Goal: Communication & Community: Share content

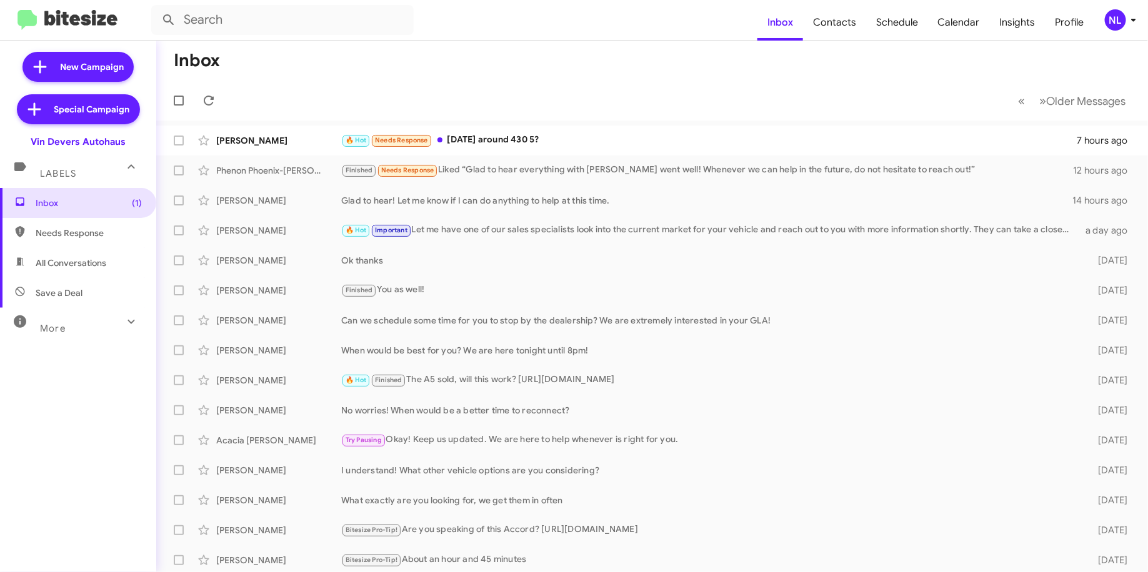
click at [1119, 7] on mat-toolbar "Inbox Contacts Schedule Calendar Insights Profile NL" at bounding box center [574, 20] width 1148 height 40
click at [1119, 12] on div "NL" at bounding box center [1115, 19] width 21 height 21
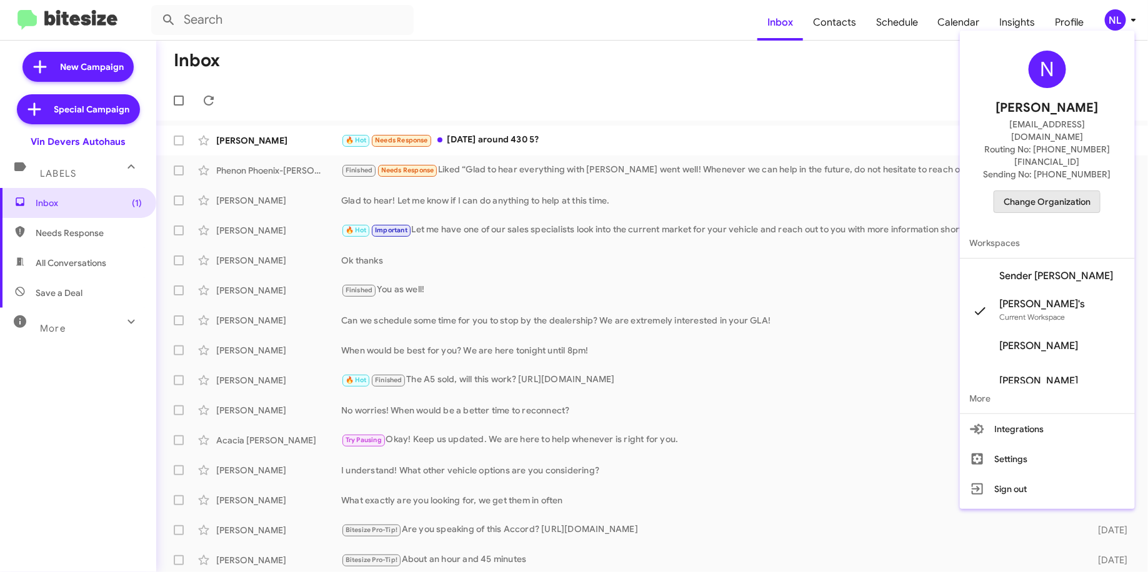
click at [1039, 191] on span "Change Organization" at bounding box center [1047, 201] width 87 height 21
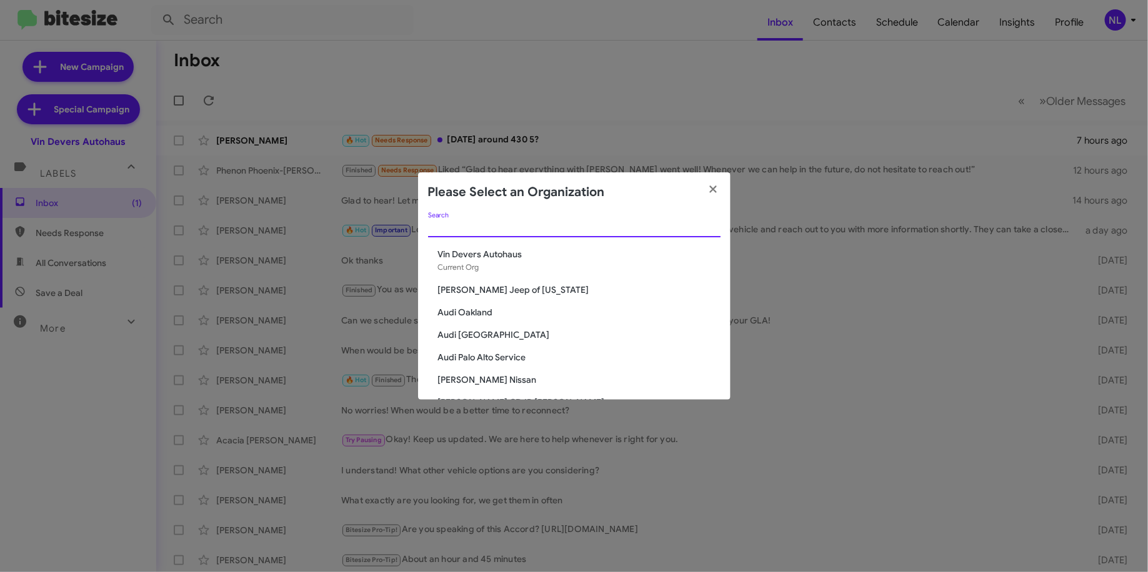
click at [666, 228] on input "Search" at bounding box center [574, 228] width 292 height 10
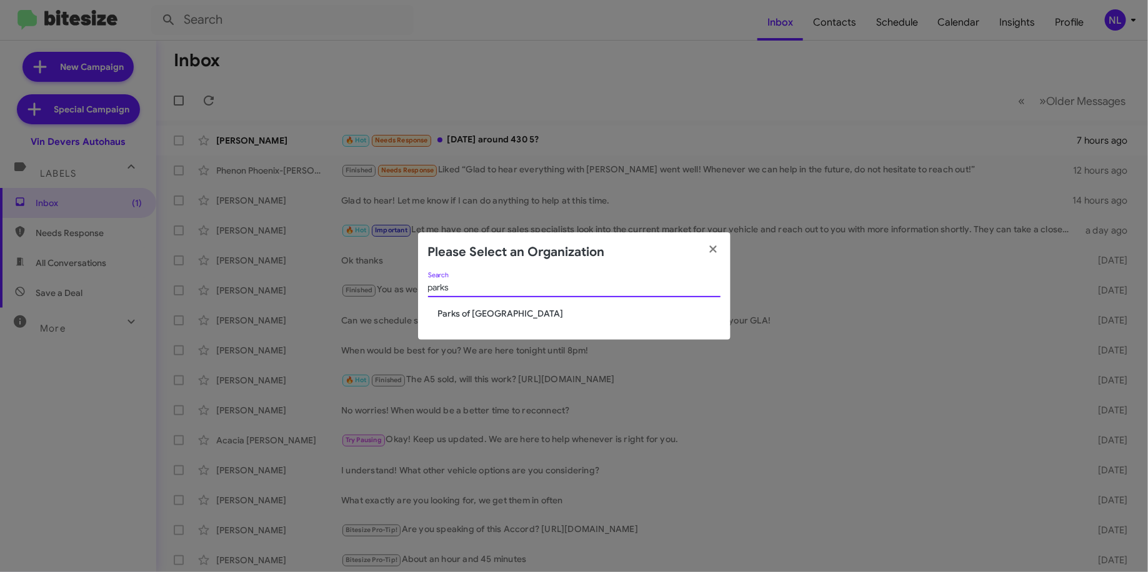
type input "parks"
click at [514, 317] on span "Parks of [GEOGRAPHIC_DATA]" at bounding box center [579, 313] width 282 height 12
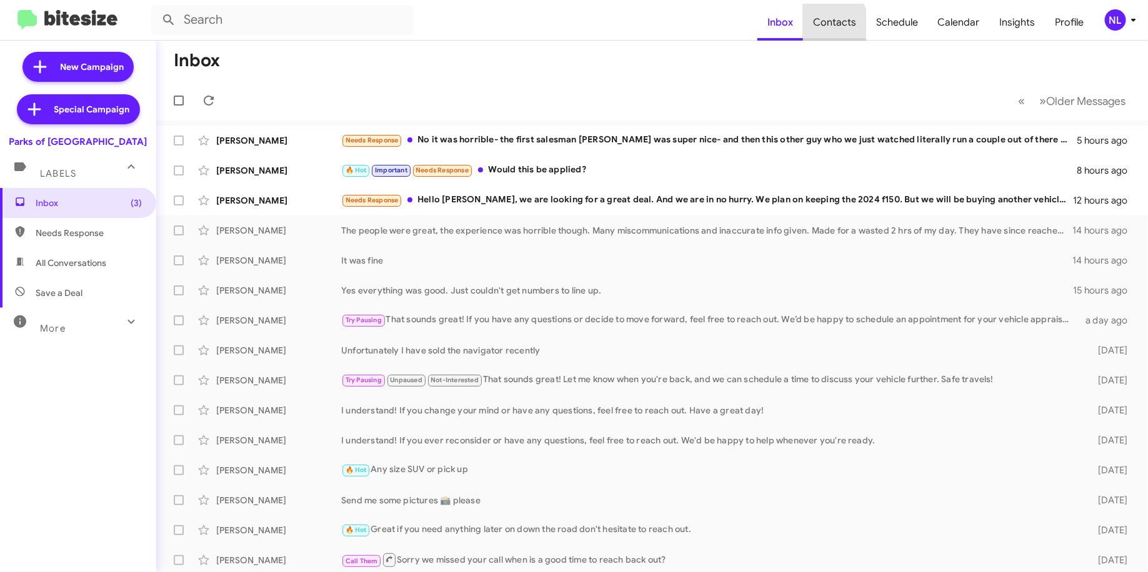
click at [824, 27] on span "Contacts" at bounding box center [834, 22] width 63 height 36
type input "in:groups"
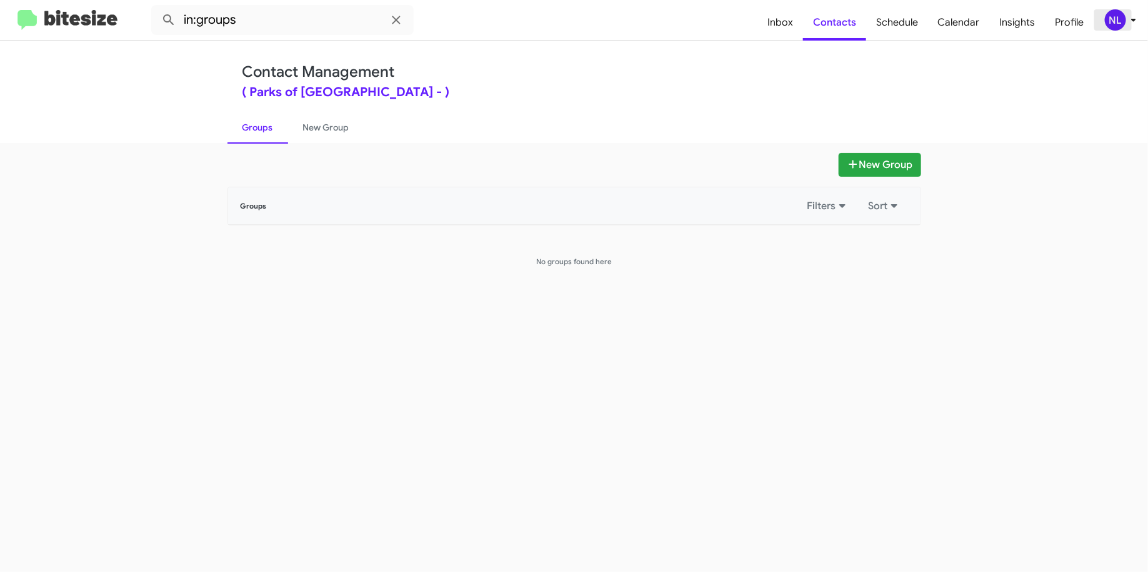
click at [1120, 24] on div "NL" at bounding box center [1115, 19] width 21 height 21
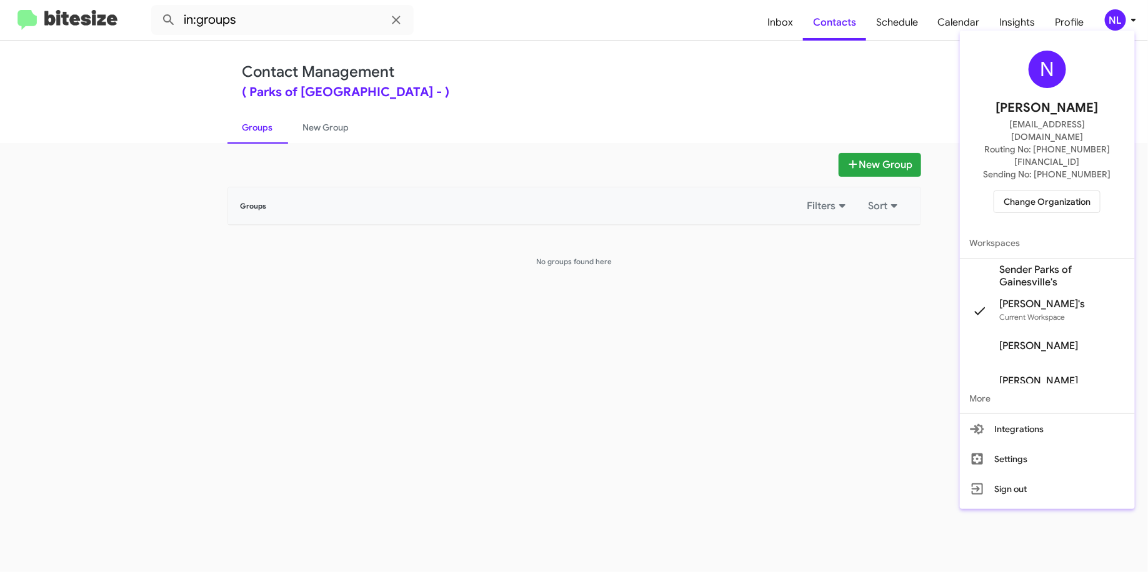
click at [1032, 264] on span "Sender Parks of Gainesville's" at bounding box center [1062, 276] width 125 height 25
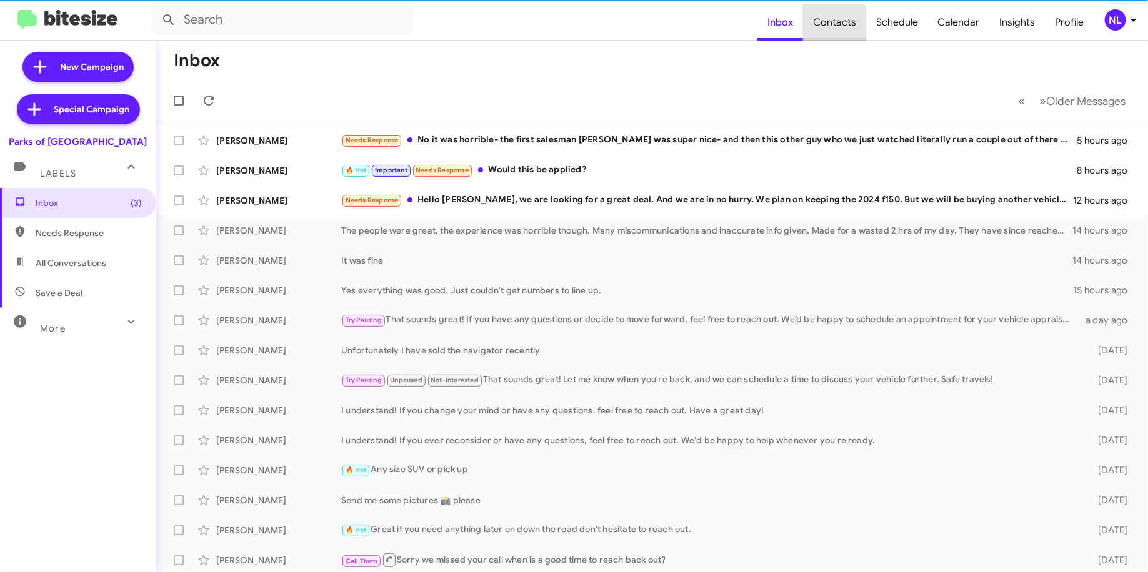
click at [835, 40] on span "Contacts" at bounding box center [834, 22] width 63 height 36
type input "in:groups"
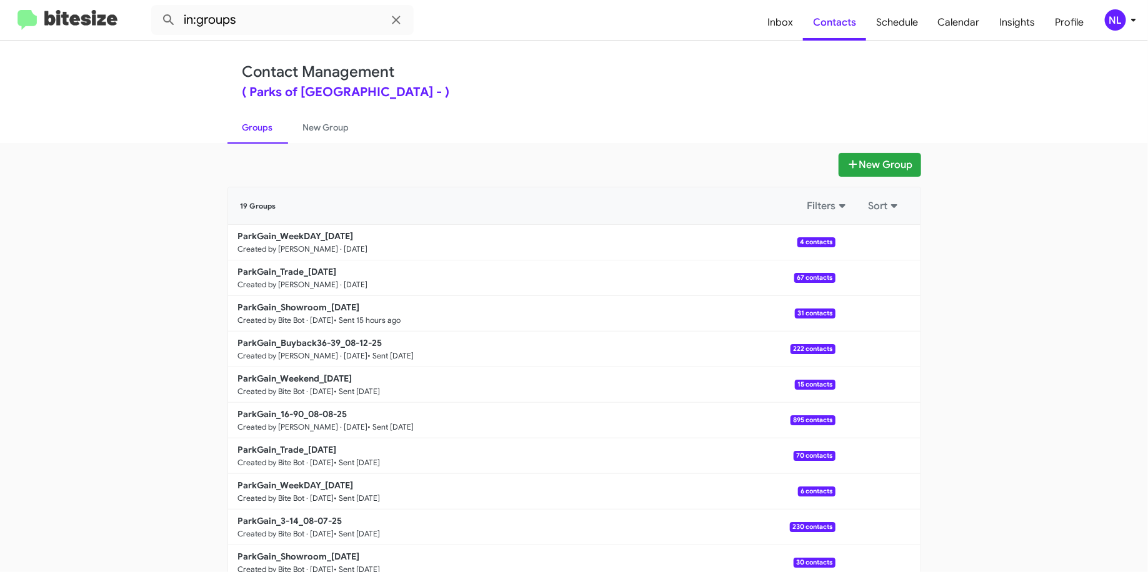
click at [1117, 27] on div "NL" at bounding box center [1115, 19] width 21 height 21
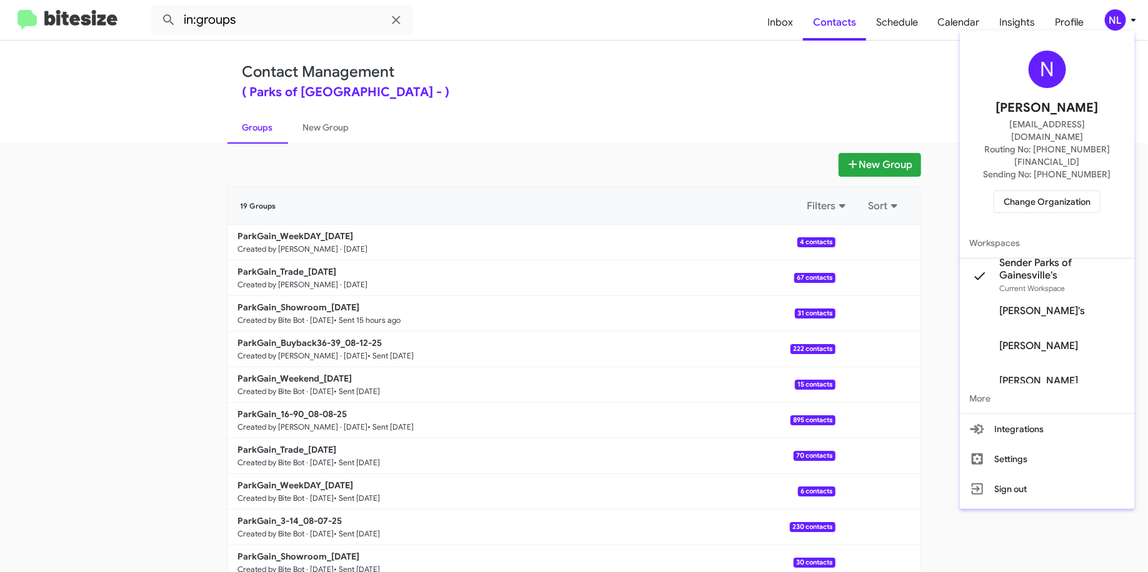
click at [911, 80] on div at bounding box center [574, 286] width 1148 height 572
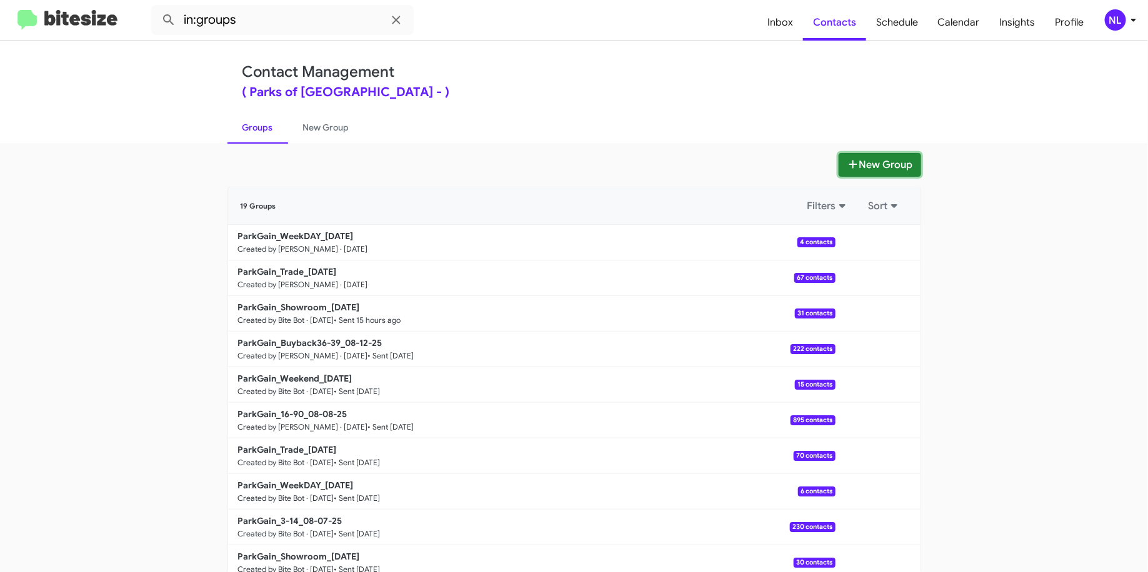
click at [872, 166] on button "New Group" at bounding box center [880, 165] width 82 height 24
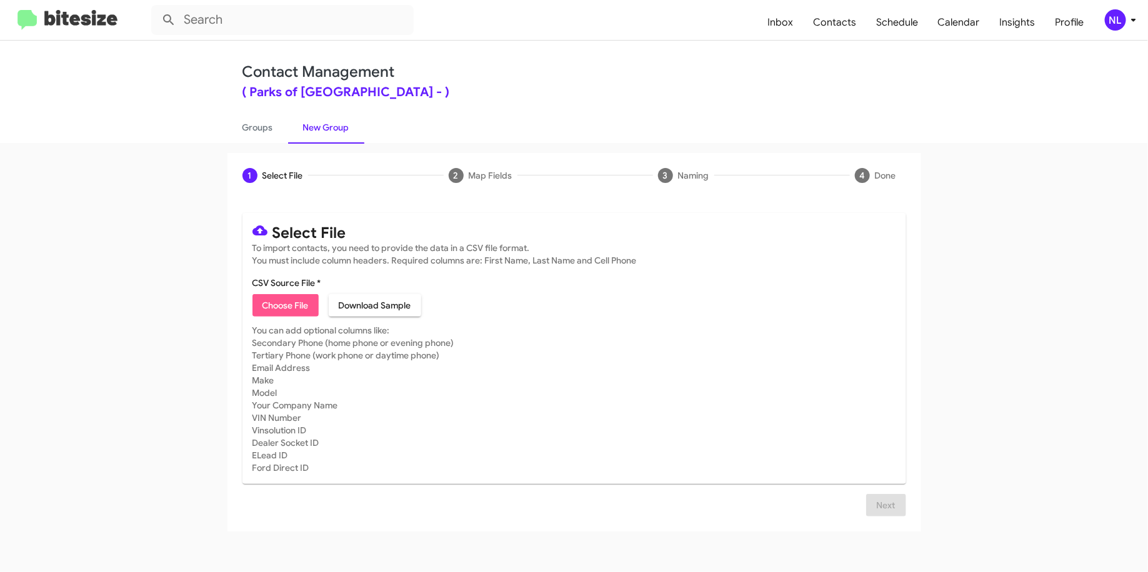
click at [293, 301] on span "Choose File" at bounding box center [285, 305] width 46 height 22
type input "ParkGain_Savings_ALL_ALL_08-14-25"
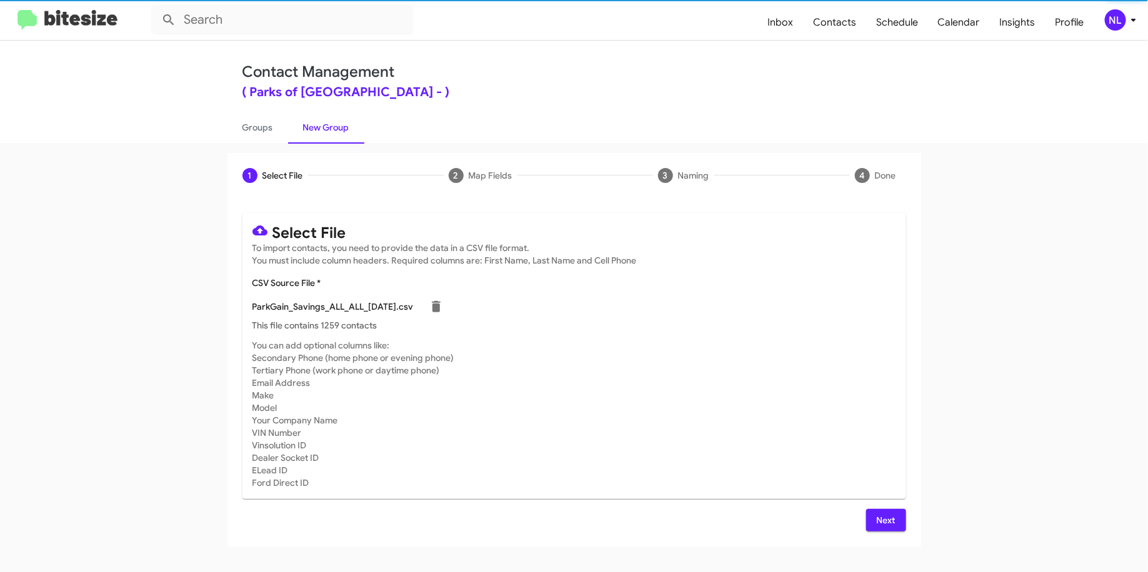
click at [899, 514] on button "Next" at bounding box center [886, 520] width 40 height 22
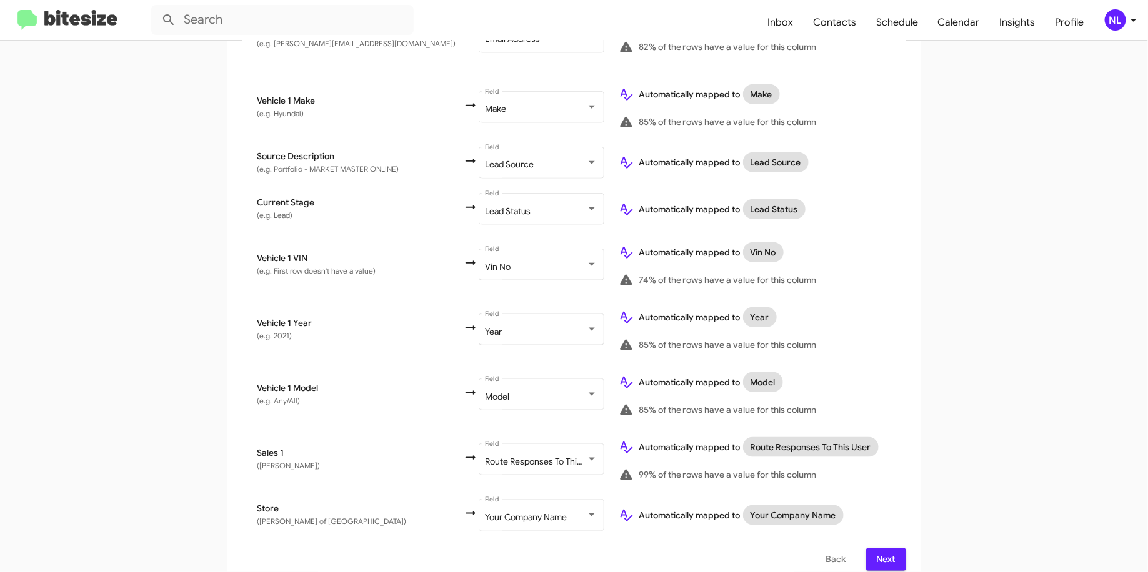
scroll to position [637, 0]
click at [867, 548] on button "Next" at bounding box center [886, 559] width 40 height 22
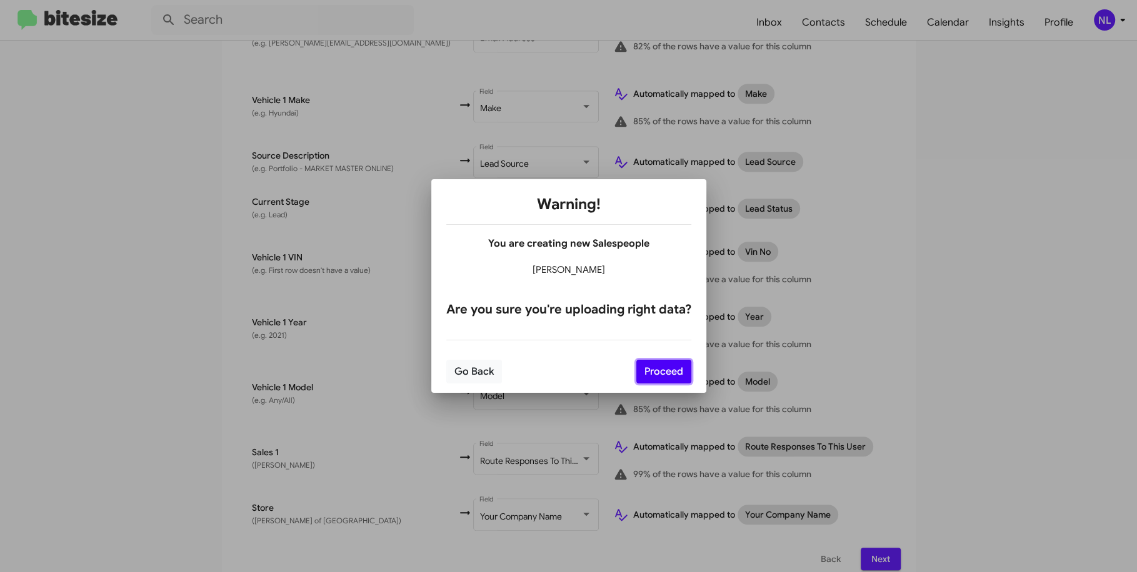
click at [672, 375] on button "Proceed" at bounding box center [663, 372] width 55 height 24
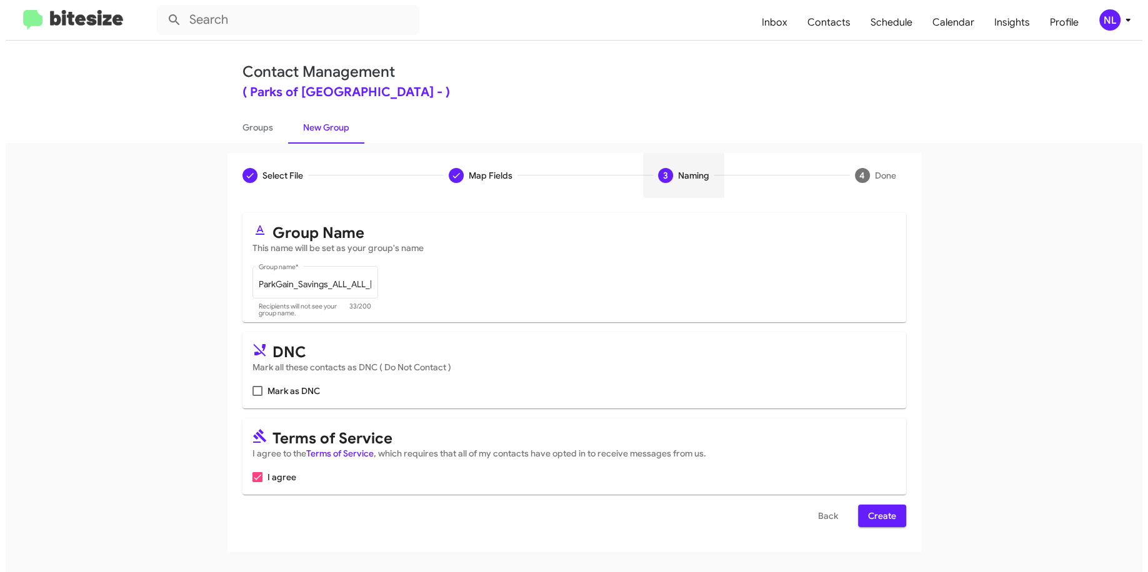
scroll to position [0, 0]
click at [878, 510] on span "Create" at bounding box center [882, 516] width 28 height 22
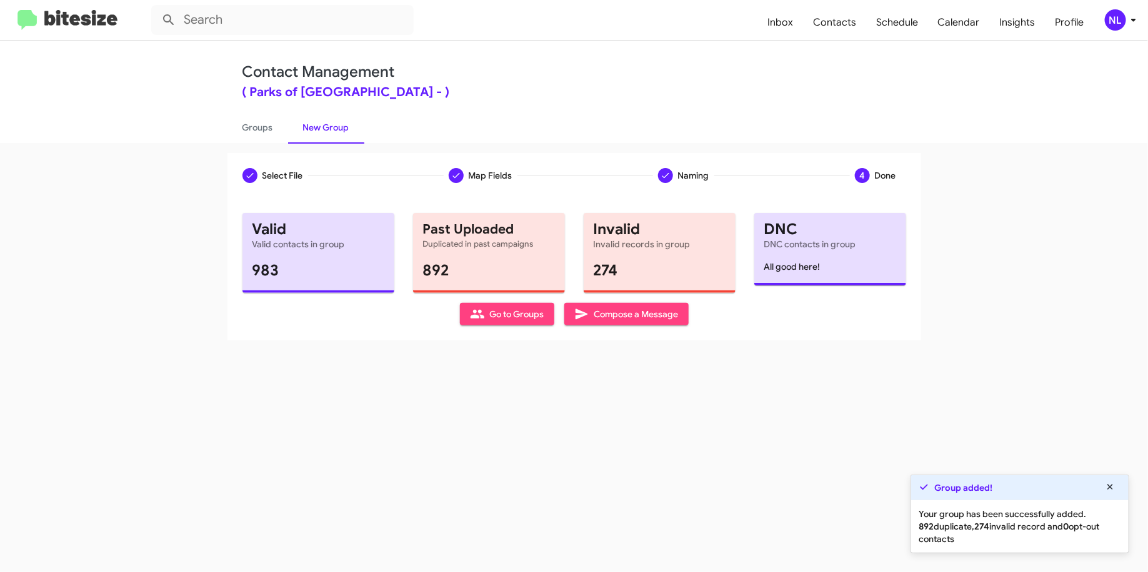
click at [510, 325] on div "Select File To import contacts, you need to provide the data in a CSV file form…" at bounding box center [574, 269] width 694 height 142
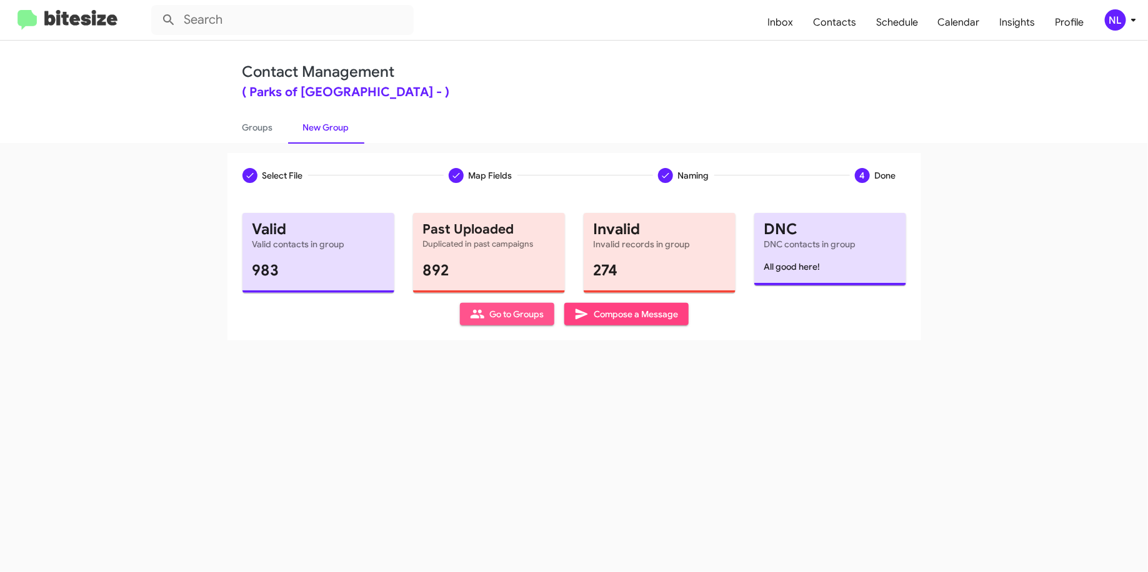
click at [512, 318] on span "Go to Groups" at bounding box center [507, 314] width 74 height 22
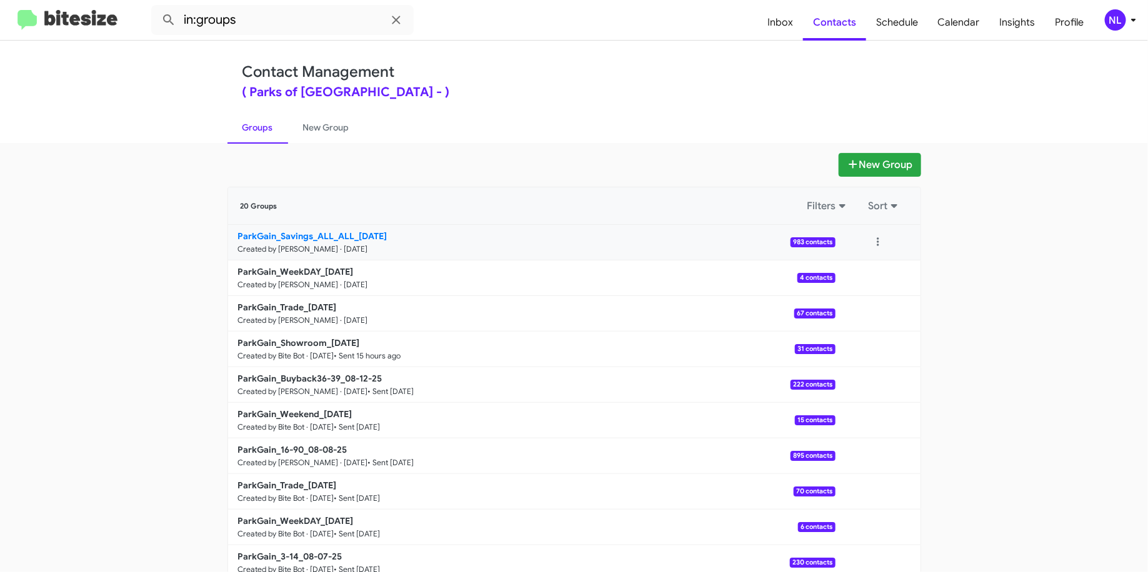
drag, startPoint x: 200, startPoint y: 241, endPoint x: 328, endPoint y: 236, distance: 128.2
click at [328, 236] on app-groups "New Group 20 Groups Filters Sort ParkGain_Savings_ALL_ALL_08-14-25 Created by N…" at bounding box center [574, 383] width 1148 height 461
copy b "ParkGain_Savings_ALL"
click at [265, 34] on mat-toolbar "in:groups Inbox Contacts Schedule Calendar Insights Profile NL" at bounding box center [574, 20] width 1148 height 40
click at [264, 31] on input "in:groups" at bounding box center [282, 20] width 262 height 30
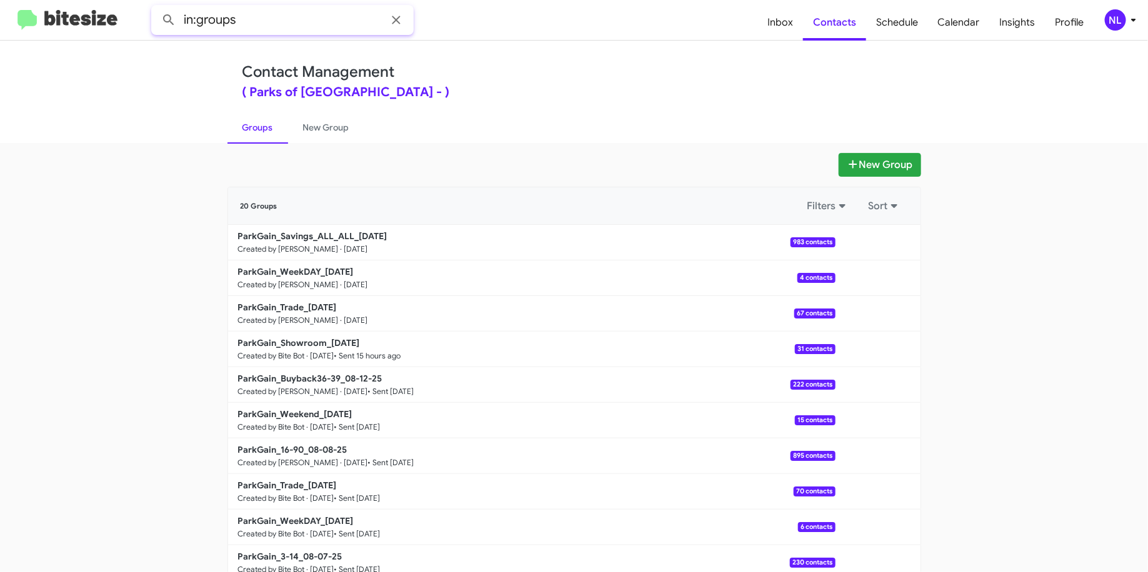
paste input "ParkGain_Savings_ALL"
type input "in:groups ParkGain_Savings_ALL"
click at [156, 7] on button at bounding box center [168, 19] width 25 height 25
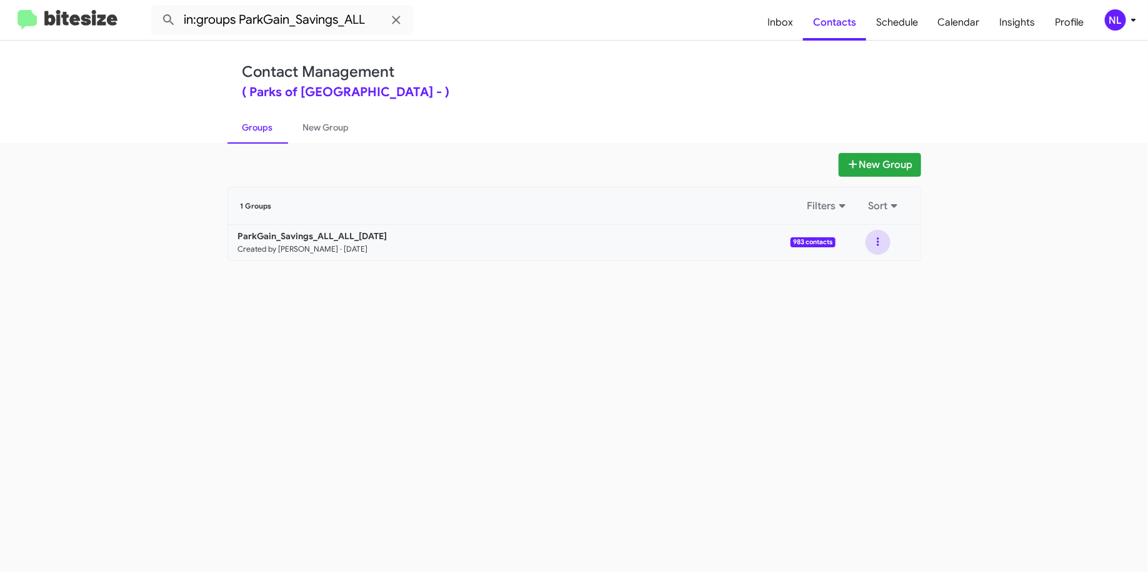
click at [877, 235] on button at bounding box center [878, 242] width 25 height 25
click at [845, 271] on button "View contacts" at bounding box center [841, 276] width 100 height 30
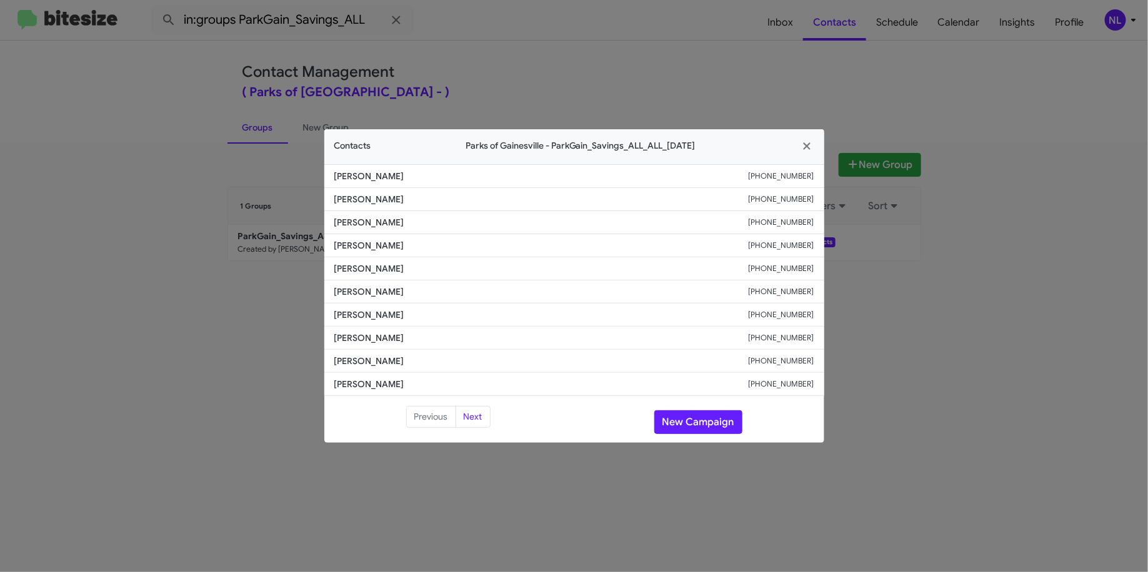
drag, startPoint x: 421, startPoint y: 201, endPoint x: 321, endPoint y: 204, distance: 100.0
click at [321, 204] on modal-container "Contacts Parks of Gainesville - ParkGain_Savings_ALL_ALL_08-14-25 Toby Griffis …" at bounding box center [574, 286] width 1148 height 572
copy span "Charles Mulroney"
click at [603, 244] on span "Anthony Moseberth" at bounding box center [541, 245] width 414 height 12
click at [673, 418] on button "New Campaign" at bounding box center [698, 423] width 88 height 24
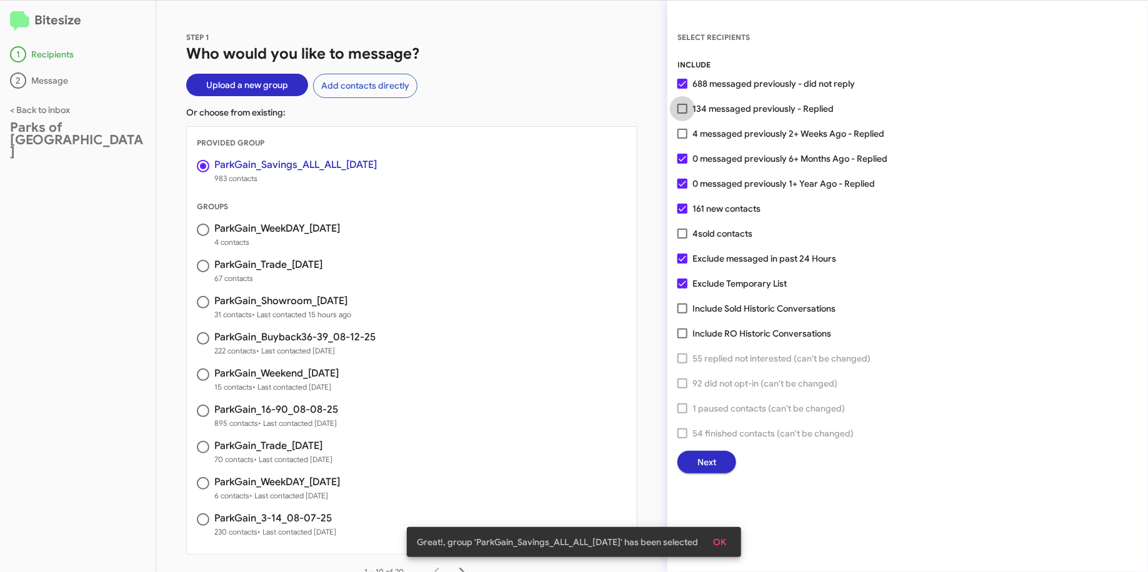
click at [723, 109] on span "134 messaged previously - Replied" at bounding box center [762, 108] width 141 height 15
click at [682, 114] on input "134 messaged previously - Replied" at bounding box center [682, 114] width 1 height 1
checkbox input "true"
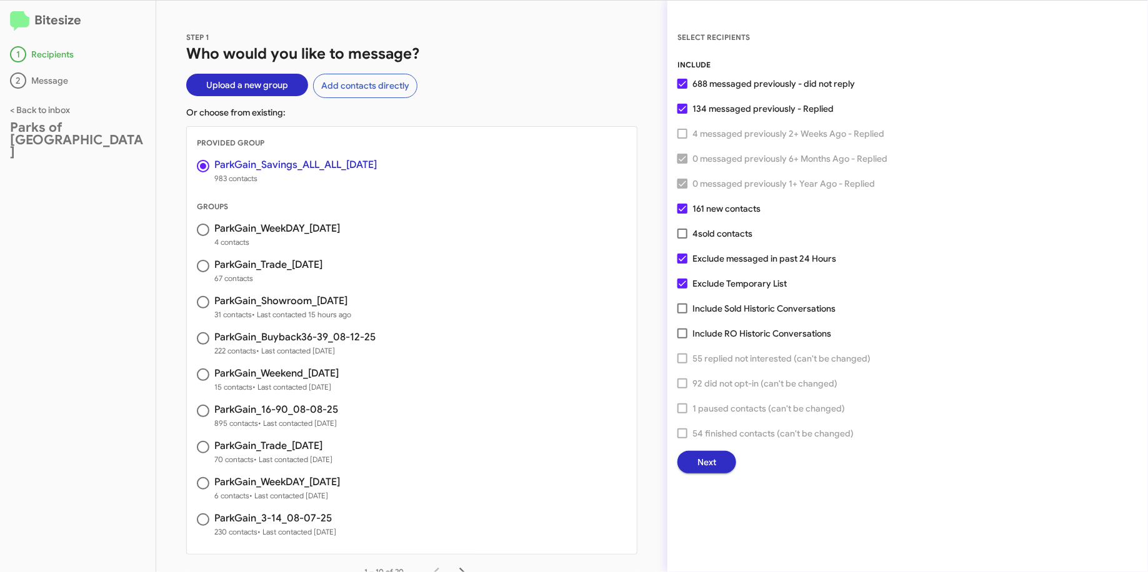
click at [702, 468] on span "Next" at bounding box center [706, 462] width 19 height 22
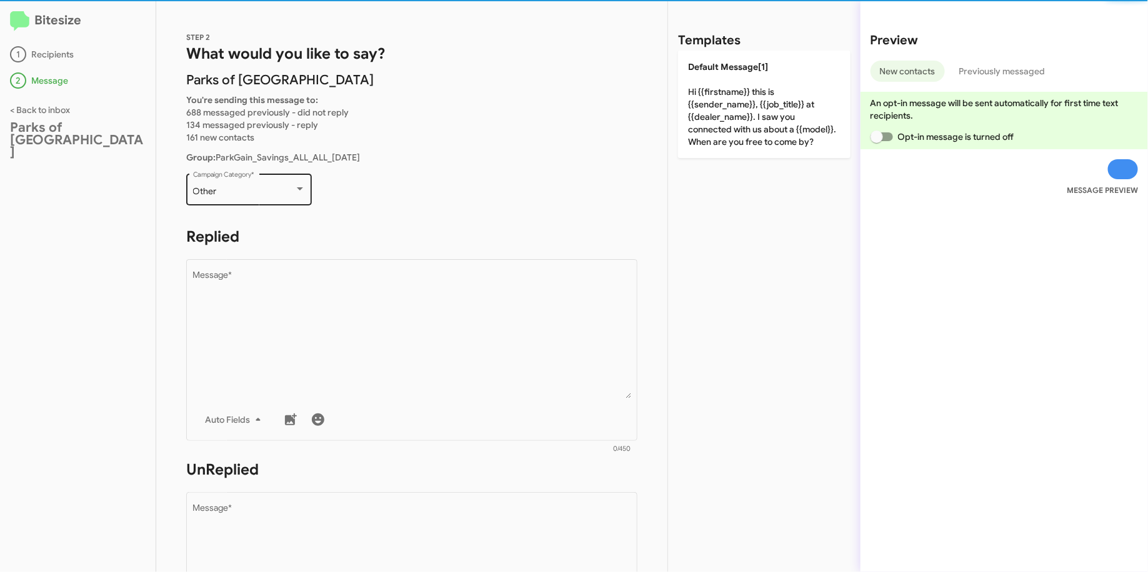
click at [272, 198] on div "Other Campaign Category *" at bounding box center [249, 188] width 112 height 34
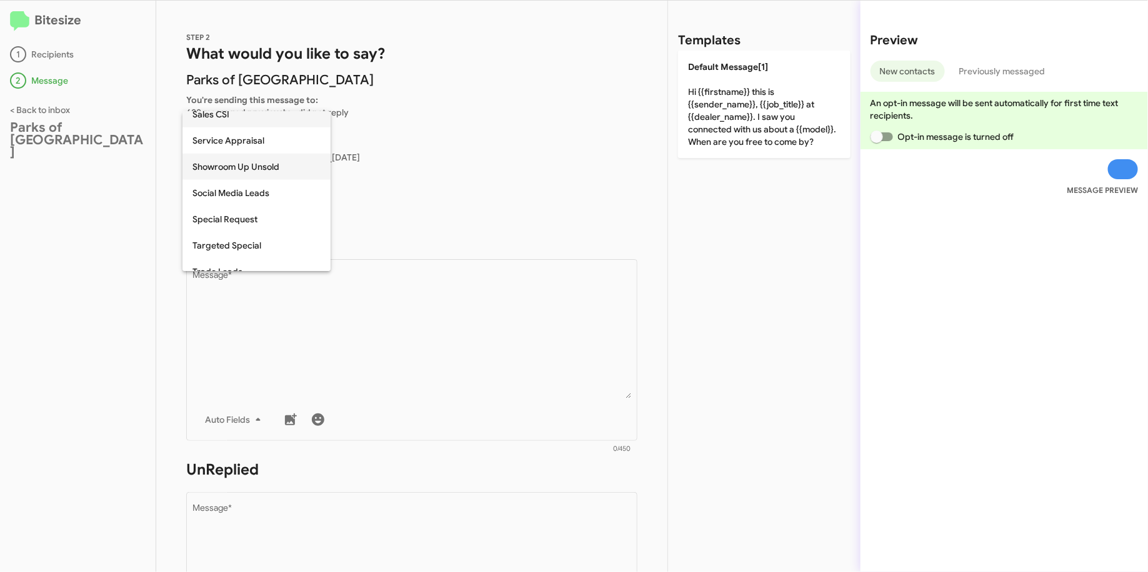
scroll to position [431, 0]
click at [259, 216] on span "Special Request" at bounding box center [256, 218] width 128 height 26
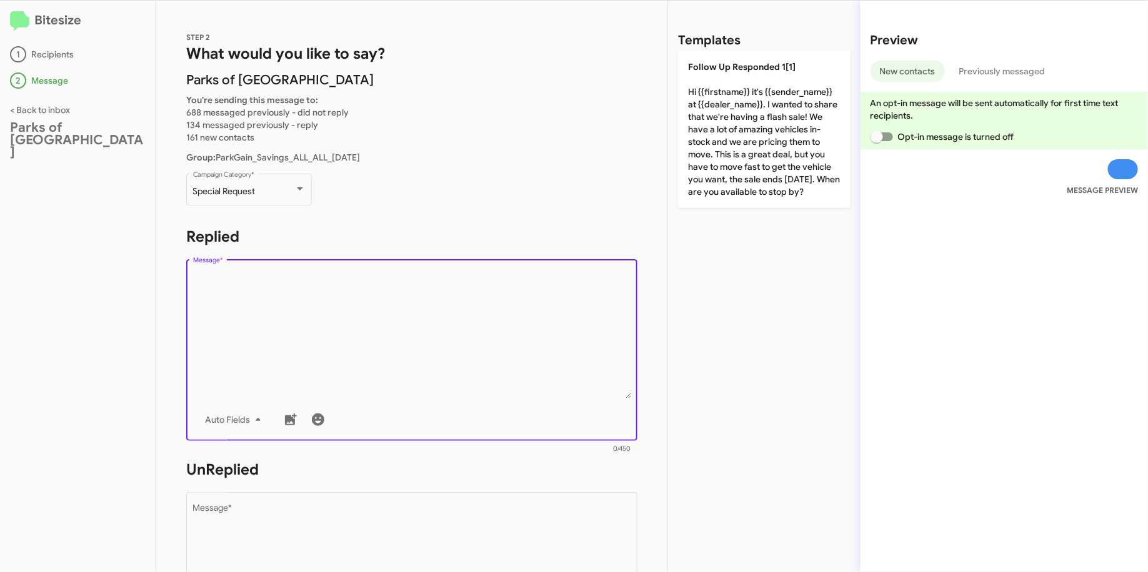
click at [277, 329] on textarea "Message *" at bounding box center [412, 334] width 438 height 127
paste textarea ""Hi {{firstname}} it's {{sender_name}} at {{dealer_name}}. Our Back-to-School s…"
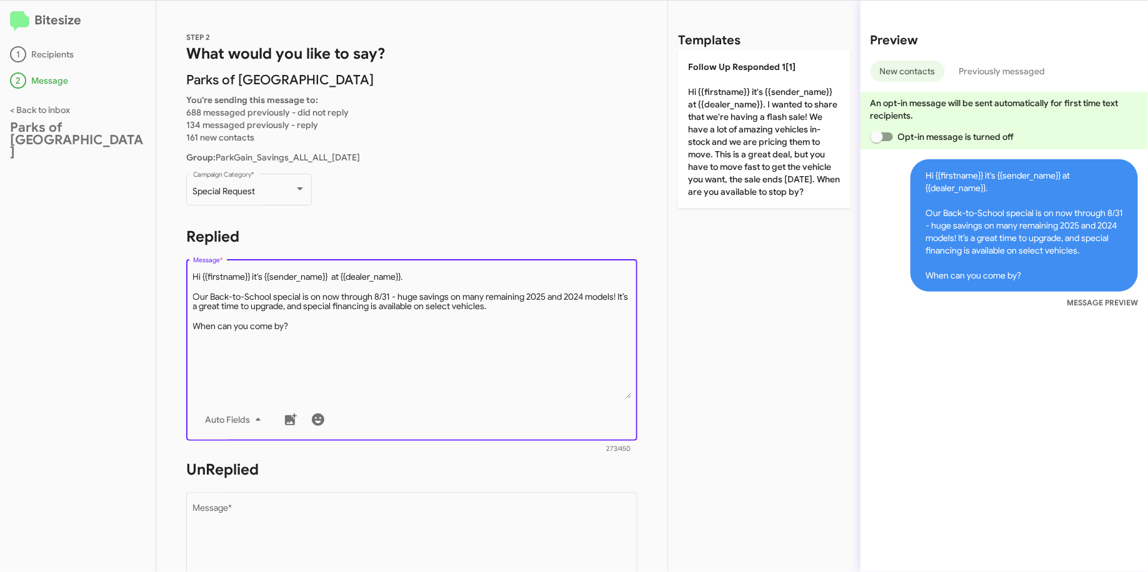
type textarea "Hi {{firstname}} it's {{sender_name}} at {{dealer_name}}. Our Back-to-School sp…"
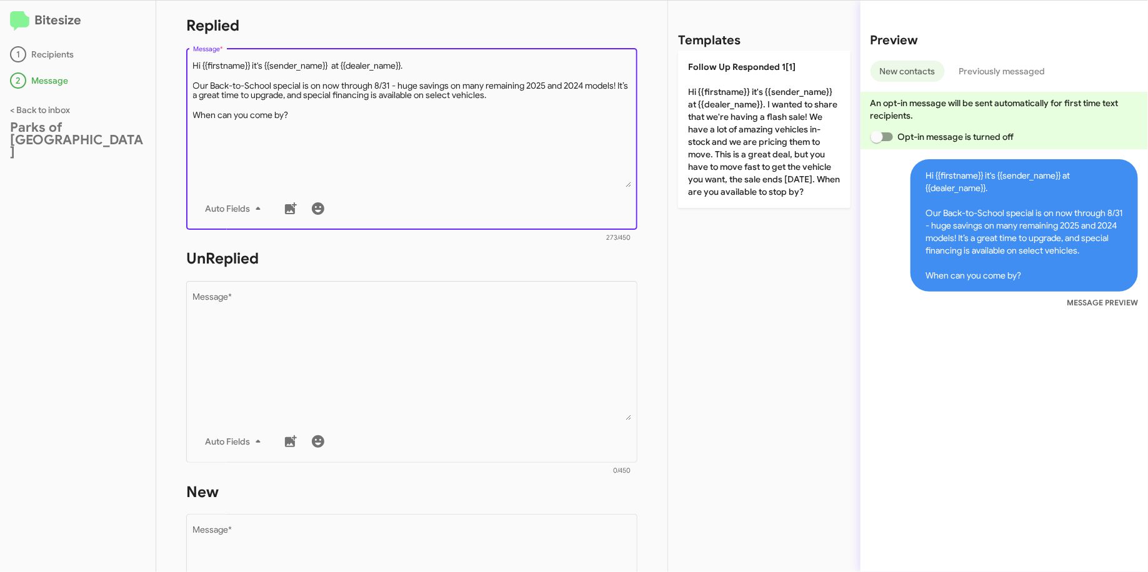
scroll to position [232, 0]
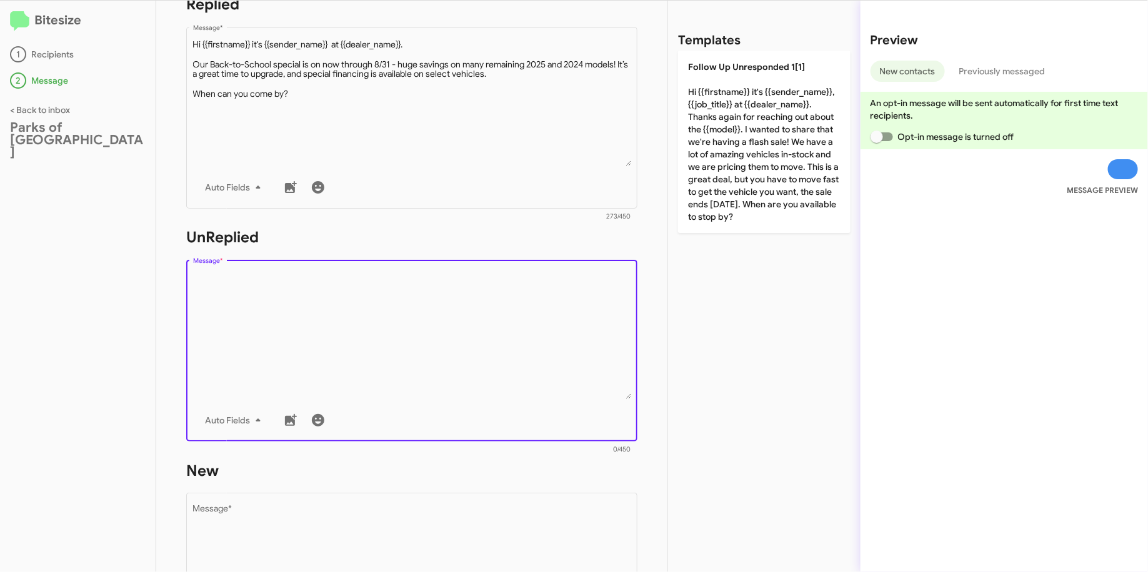
click at [359, 302] on textarea "Message *" at bounding box center [412, 335] width 438 height 127
paste textarea ""Hi {{firstname}} it's {{sender_name}}, {{job_title}} at {{dealer_name}}. Thank…"
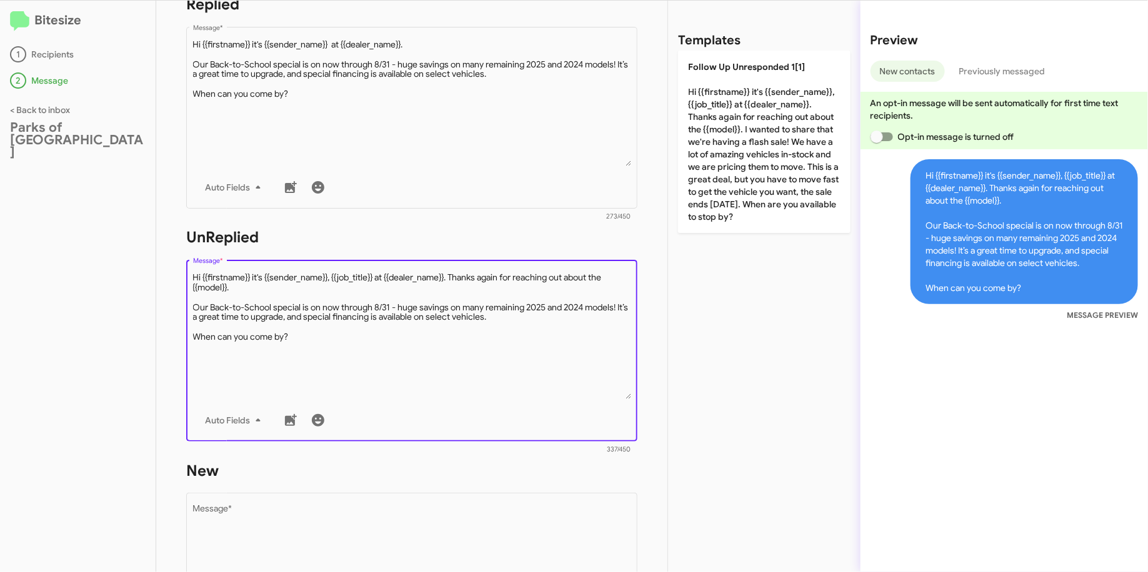
type textarea "Hi {{firstname}} it's {{sender_name}}, {{job_title}} at {{dealer_name}}. Thanks…"
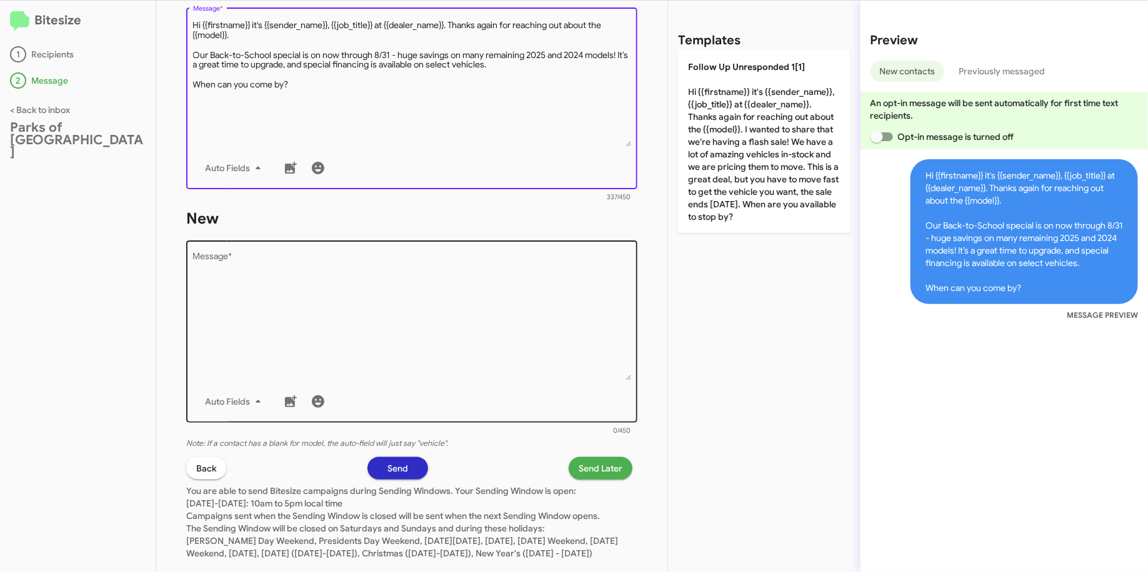
scroll to position [489, 0]
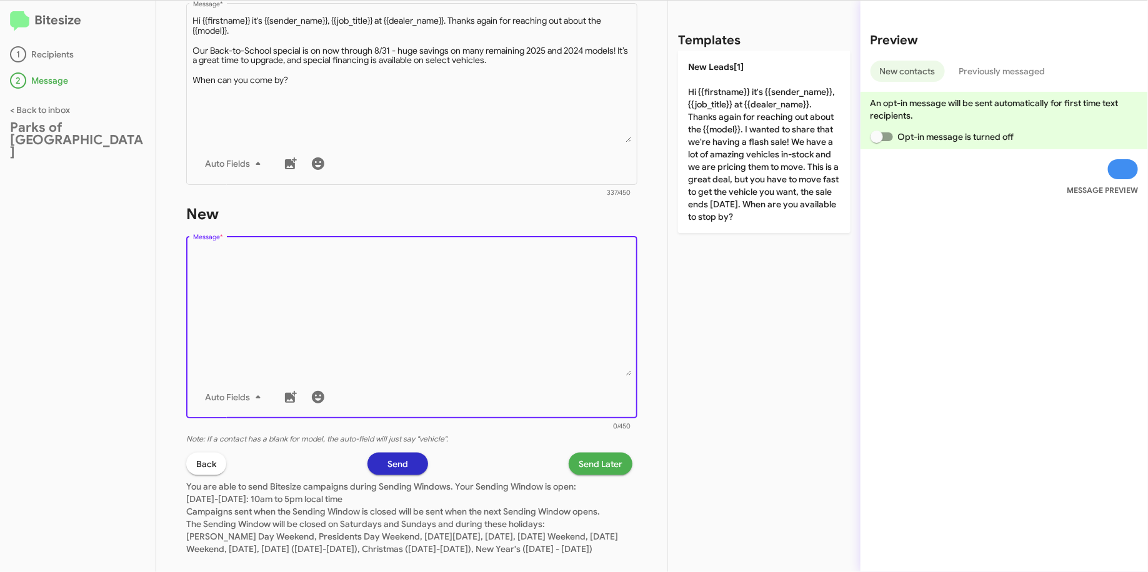
click at [396, 321] on textarea "Message *" at bounding box center [412, 312] width 438 height 127
paste textarea ""Hi {{firstname}} it's {{sender_name}}, {{job_title}} at {{dealer_name}}. Thank…"
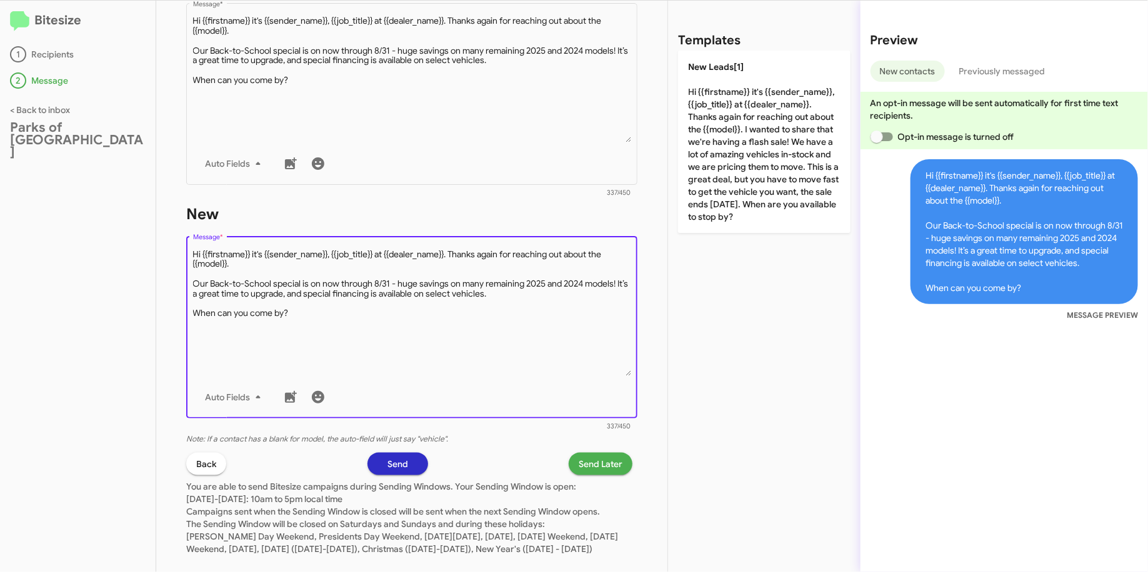
type textarea "Hi {{firstname}} it's {{sender_name}}, {{job_title}} at {{dealer_name}}. Thanks…"
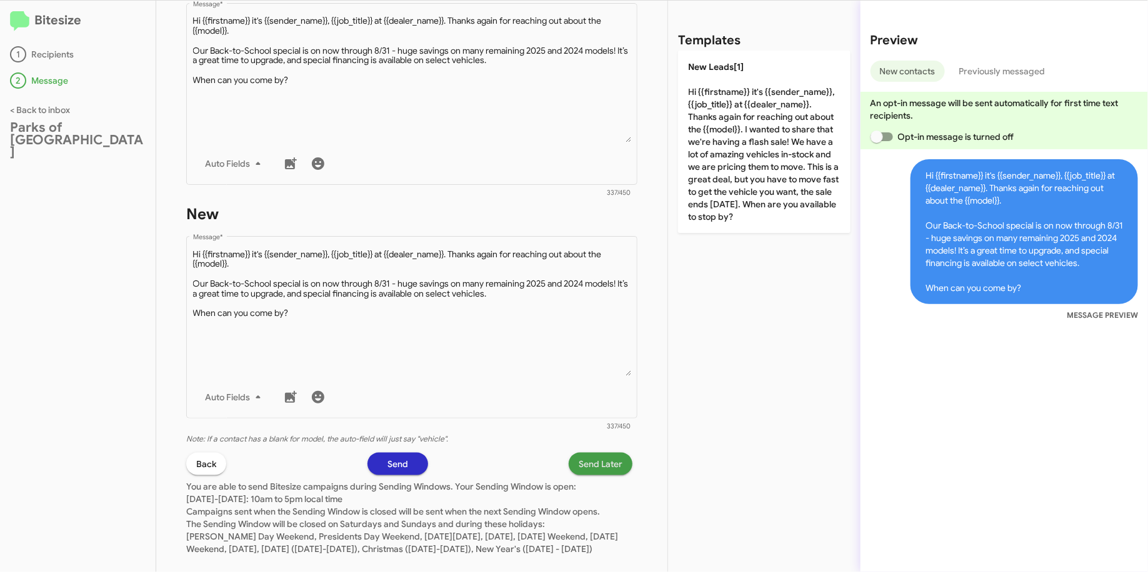
click at [579, 462] on span "Send Later" at bounding box center [601, 464] width 44 height 22
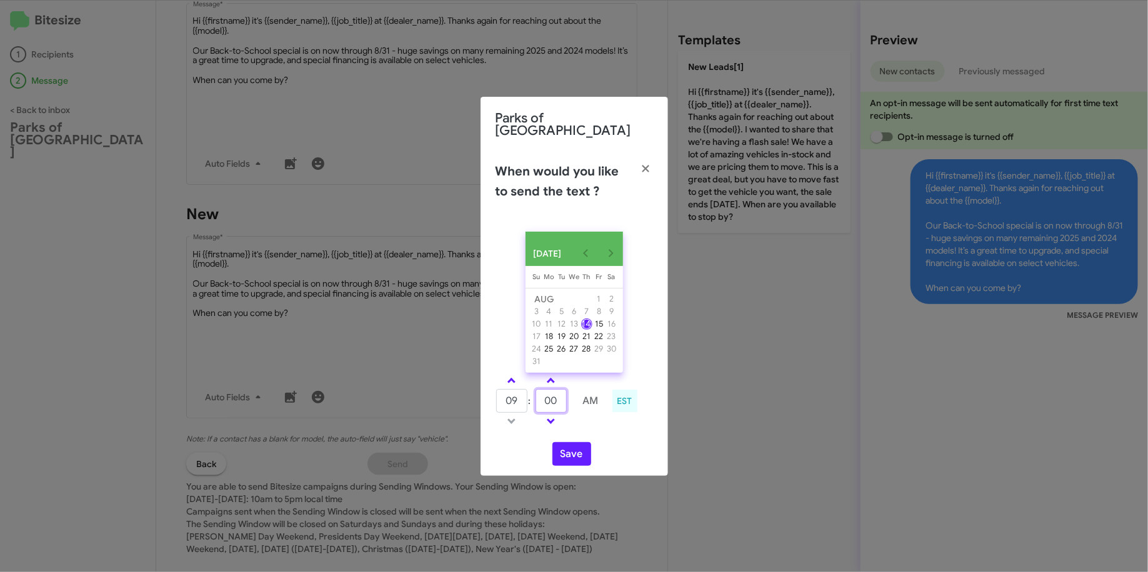
drag, startPoint x: 557, startPoint y: 403, endPoint x: 546, endPoint y: 402, distance: 11.3
click at [546, 402] on input "00" at bounding box center [551, 401] width 31 height 24
type input "54"
click at [577, 444] on button "Save" at bounding box center [571, 454] width 39 height 24
